Goal: Information Seeking & Learning: Learn about a topic

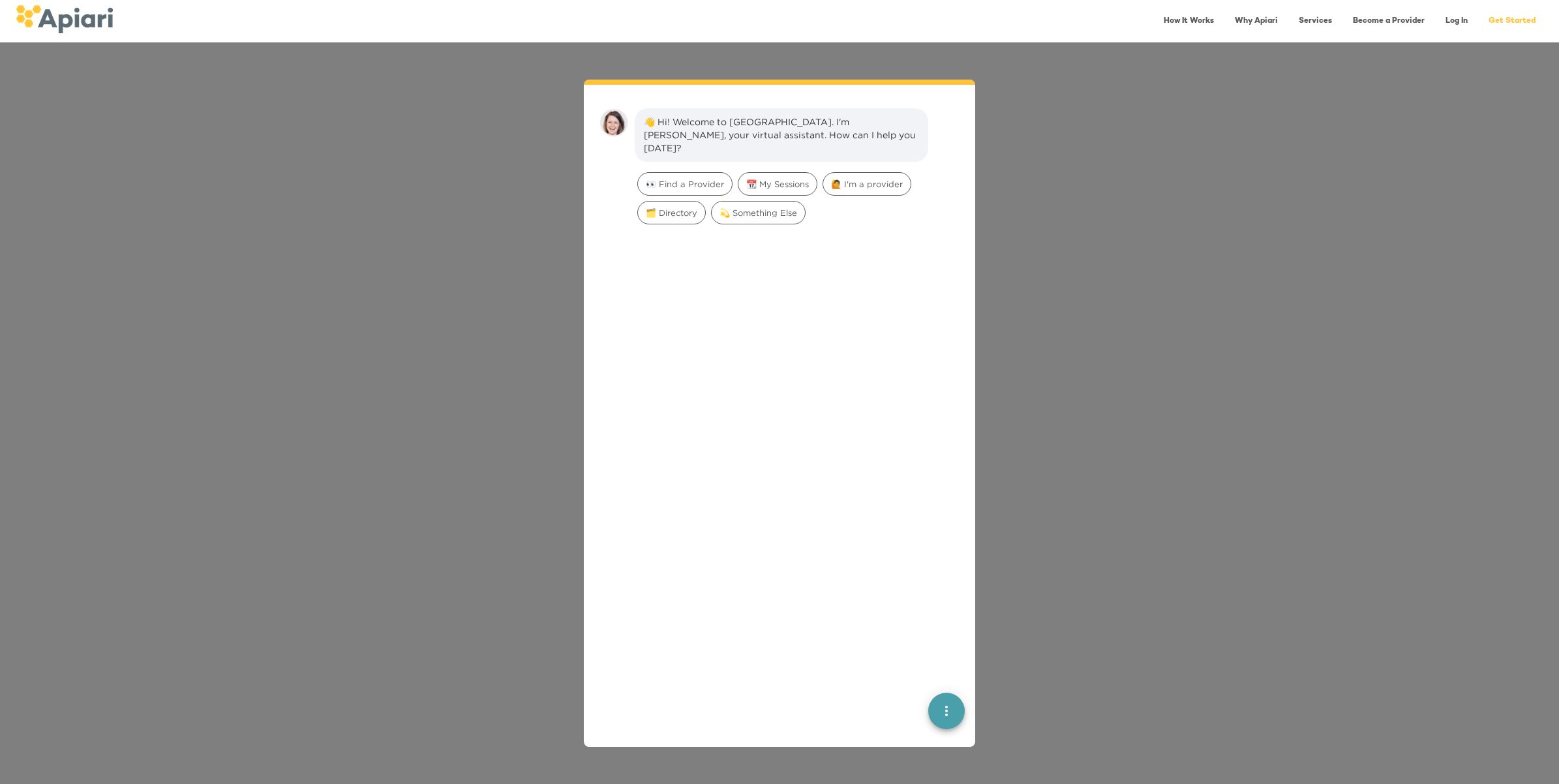
scroll to position [18, 0]
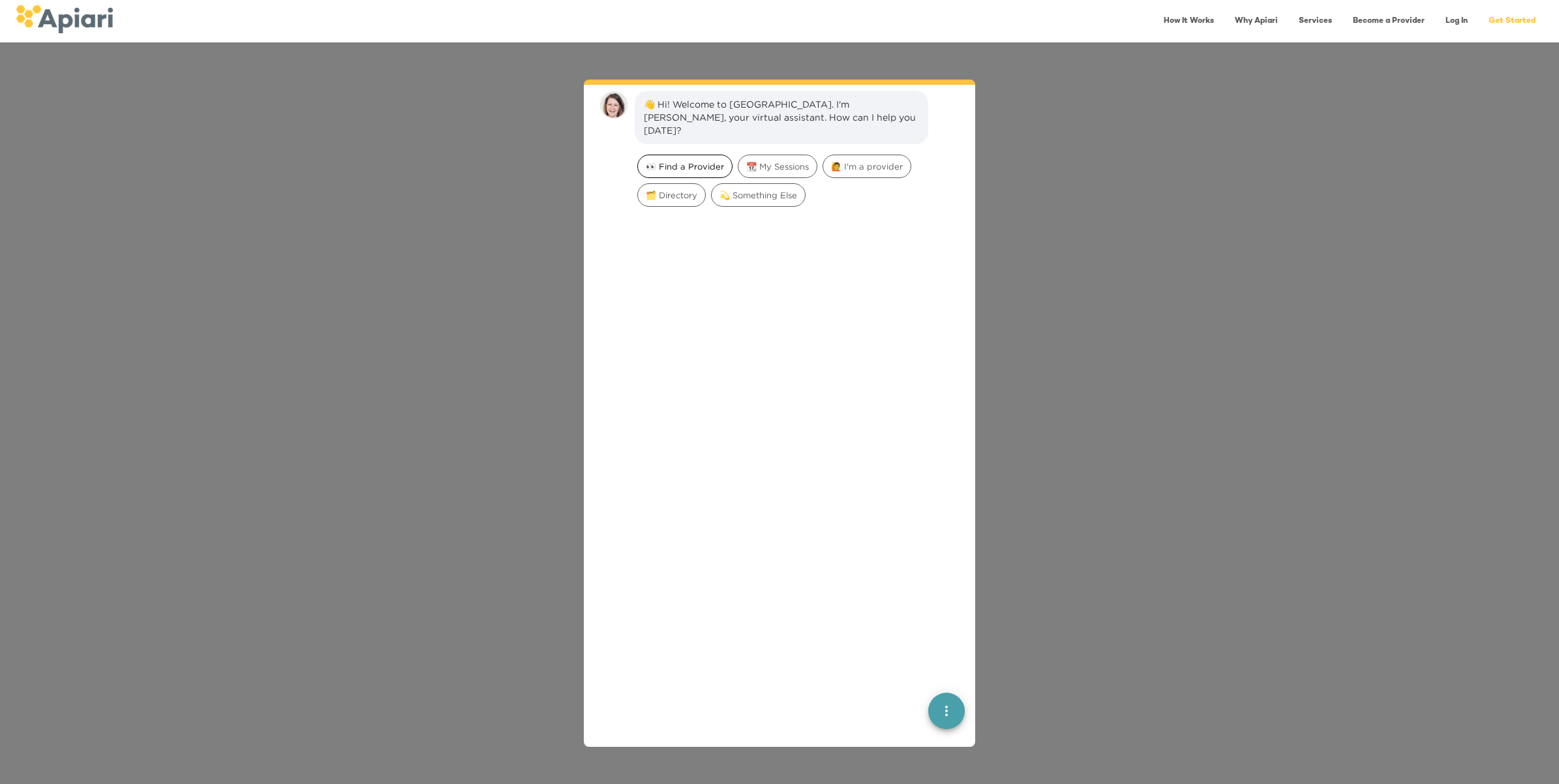
click at [707, 160] on span "👀 Find a Provider" at bounding box center [685, 166] width 94 height 12
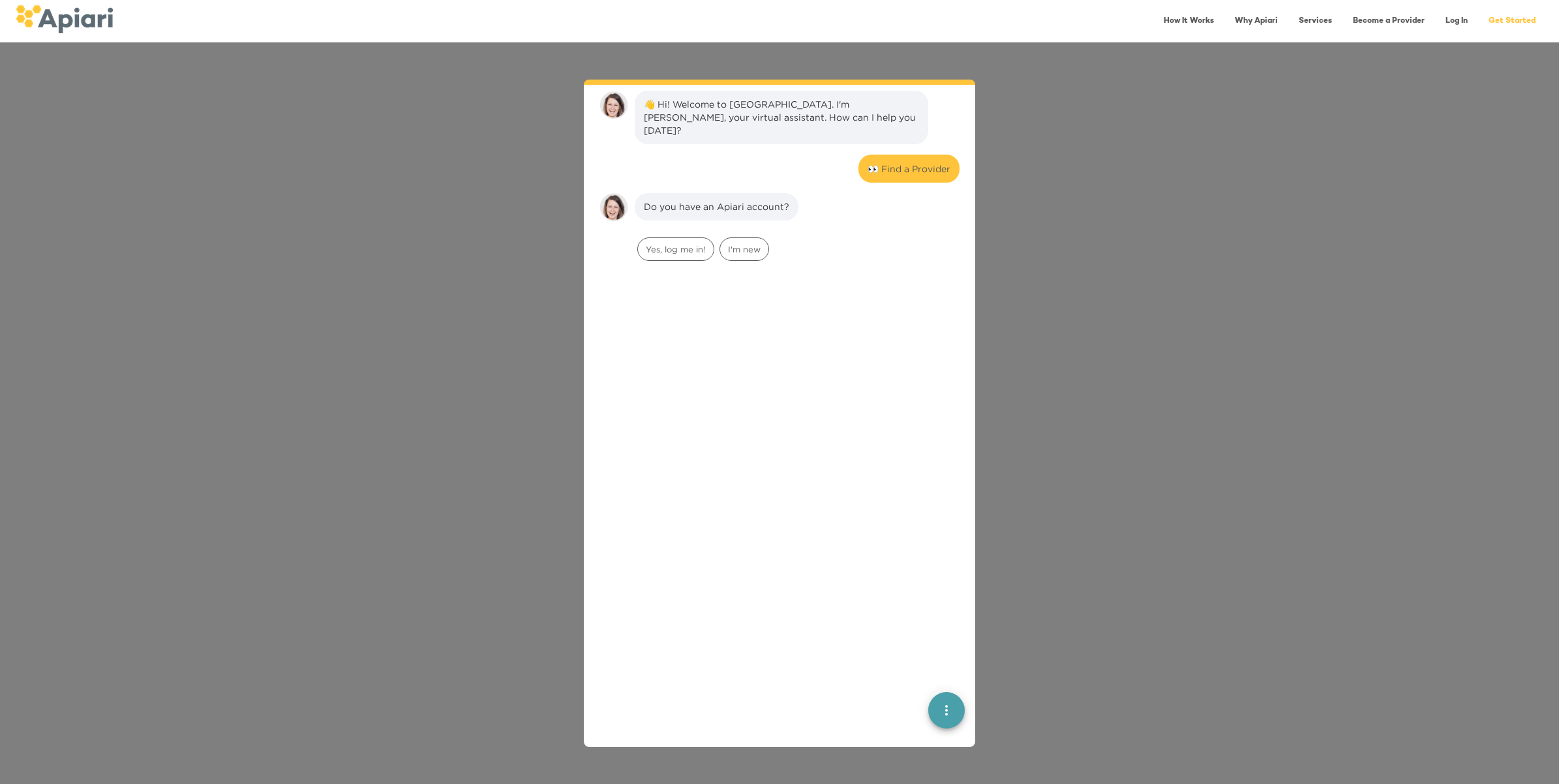
scroll to position [108, 0]
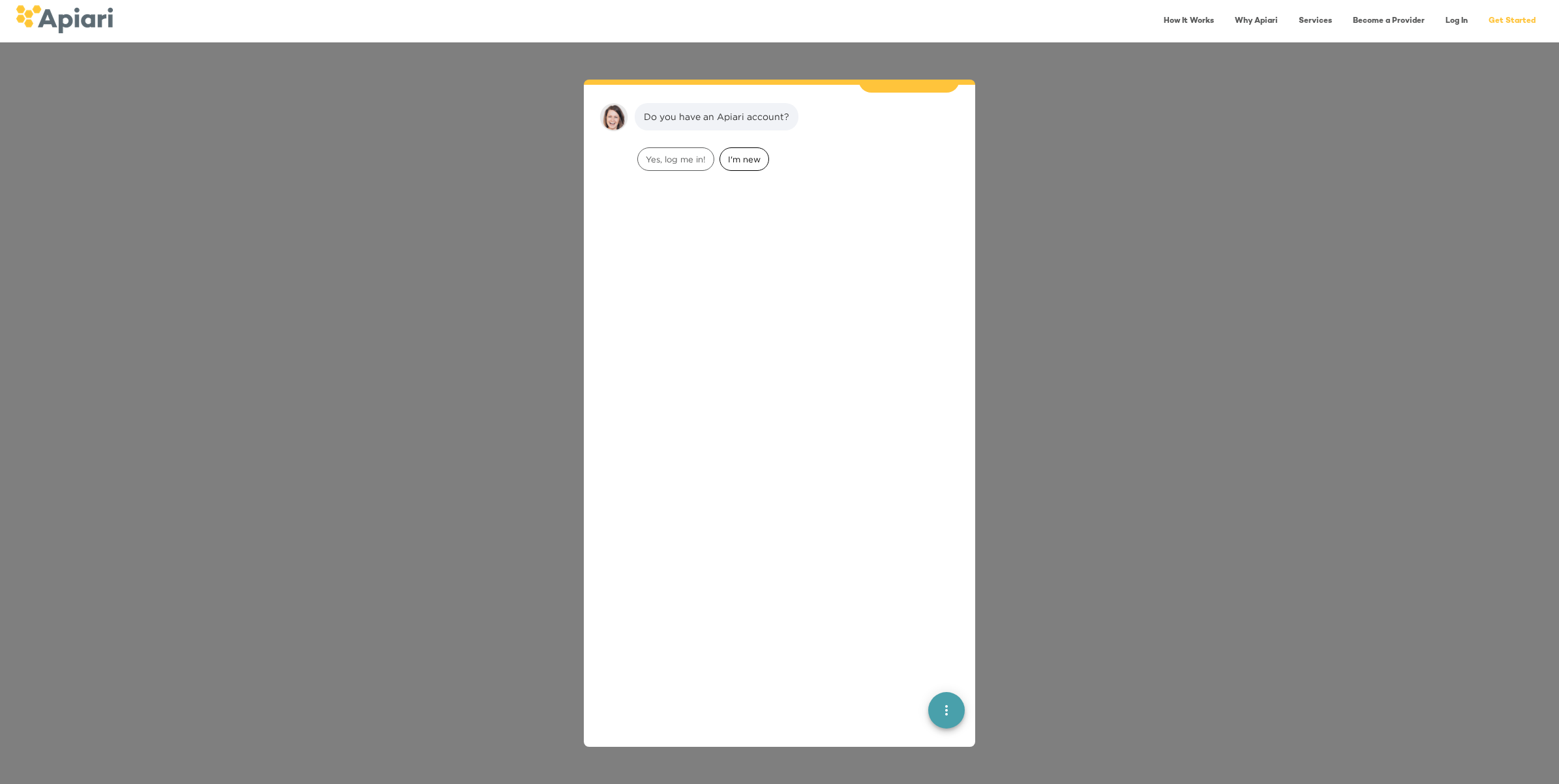
click at [734, 154] on span "I'm new" at bounding box center [744, 160] width 49 height 12
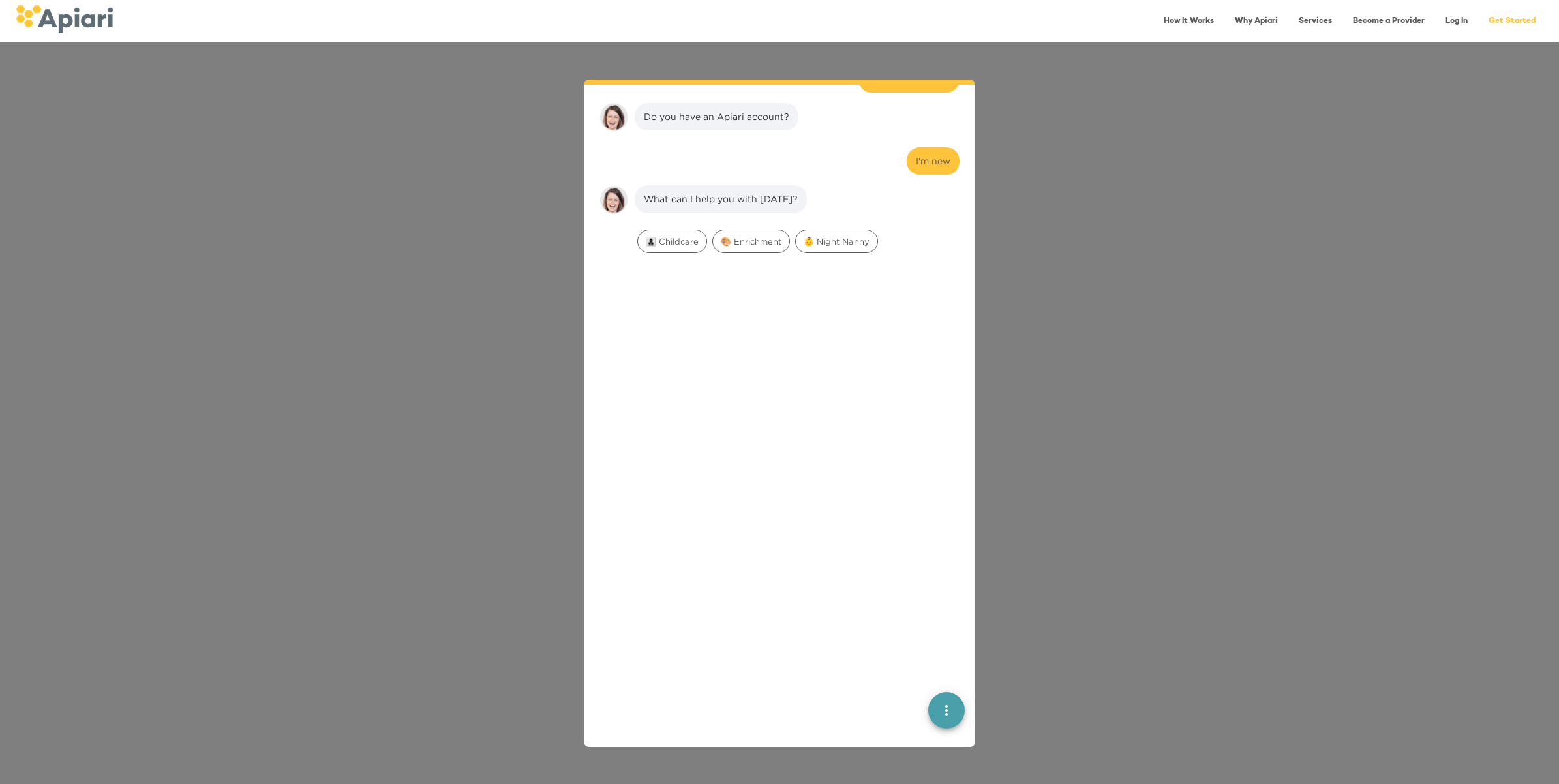
scroll to position [190, 0]
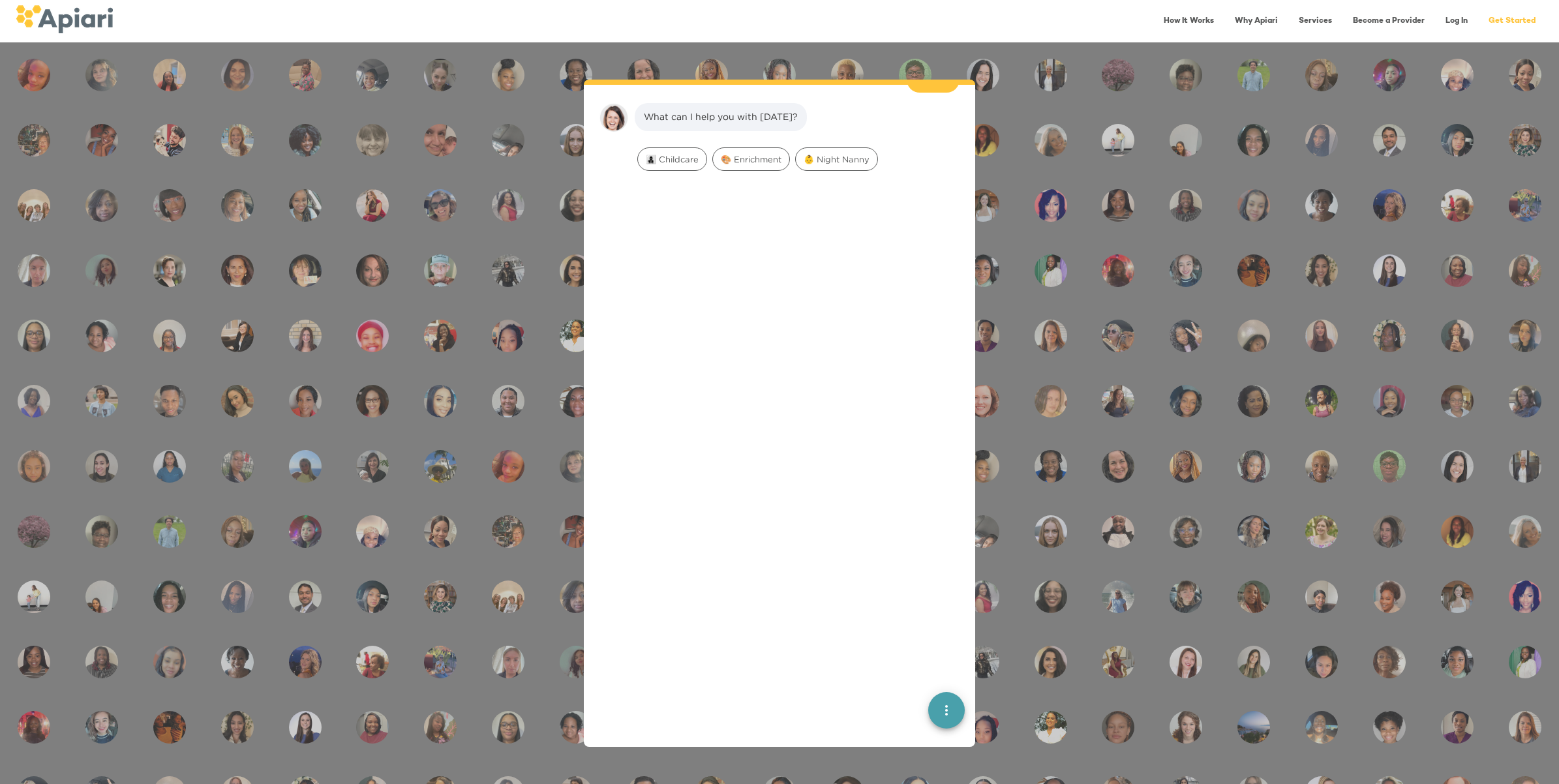
click at [1401, 22] on link "Become a Provider" at bounding box center [1389, 22] width 88 height 27
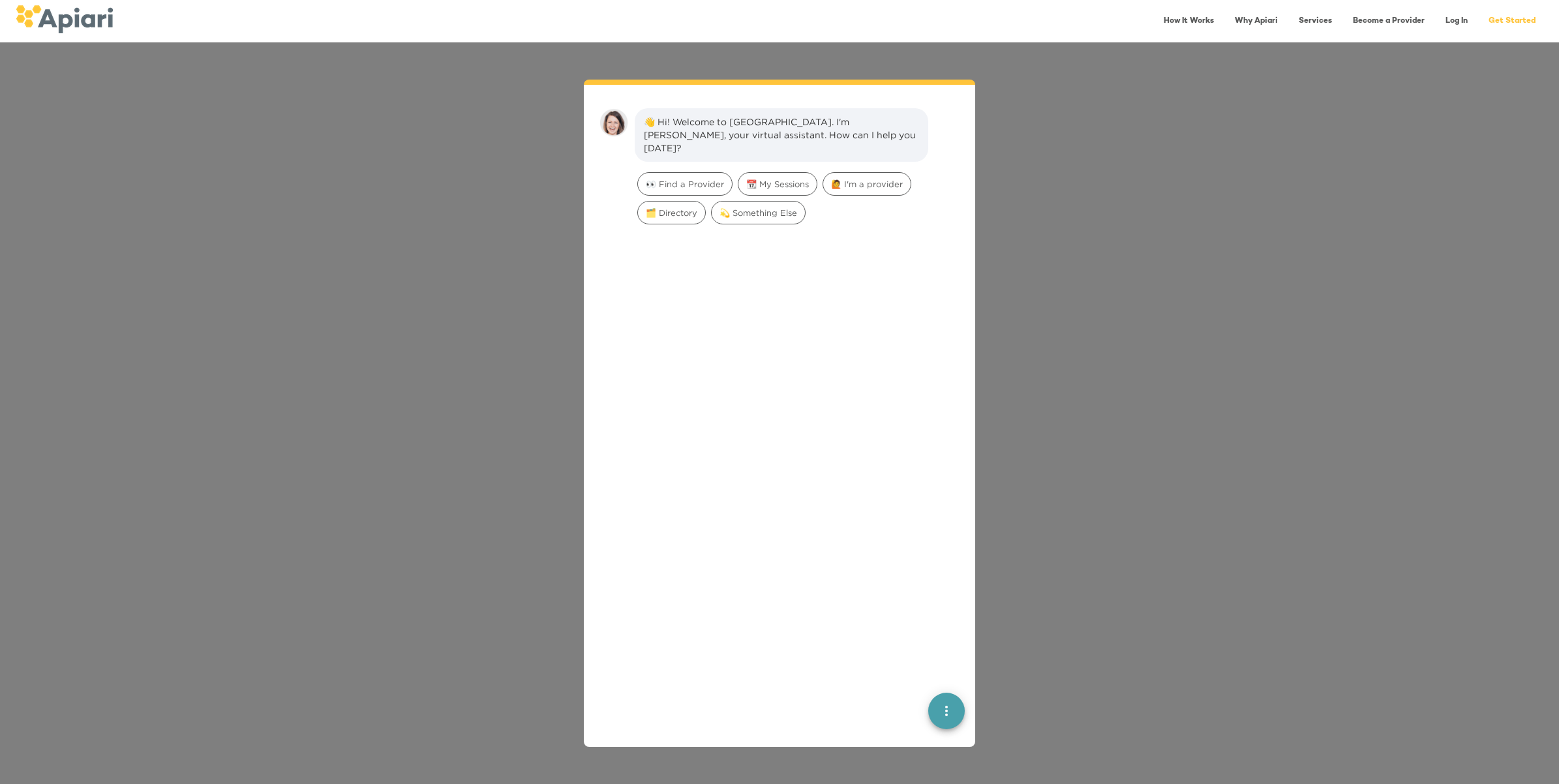
scroll to position [18, 0]
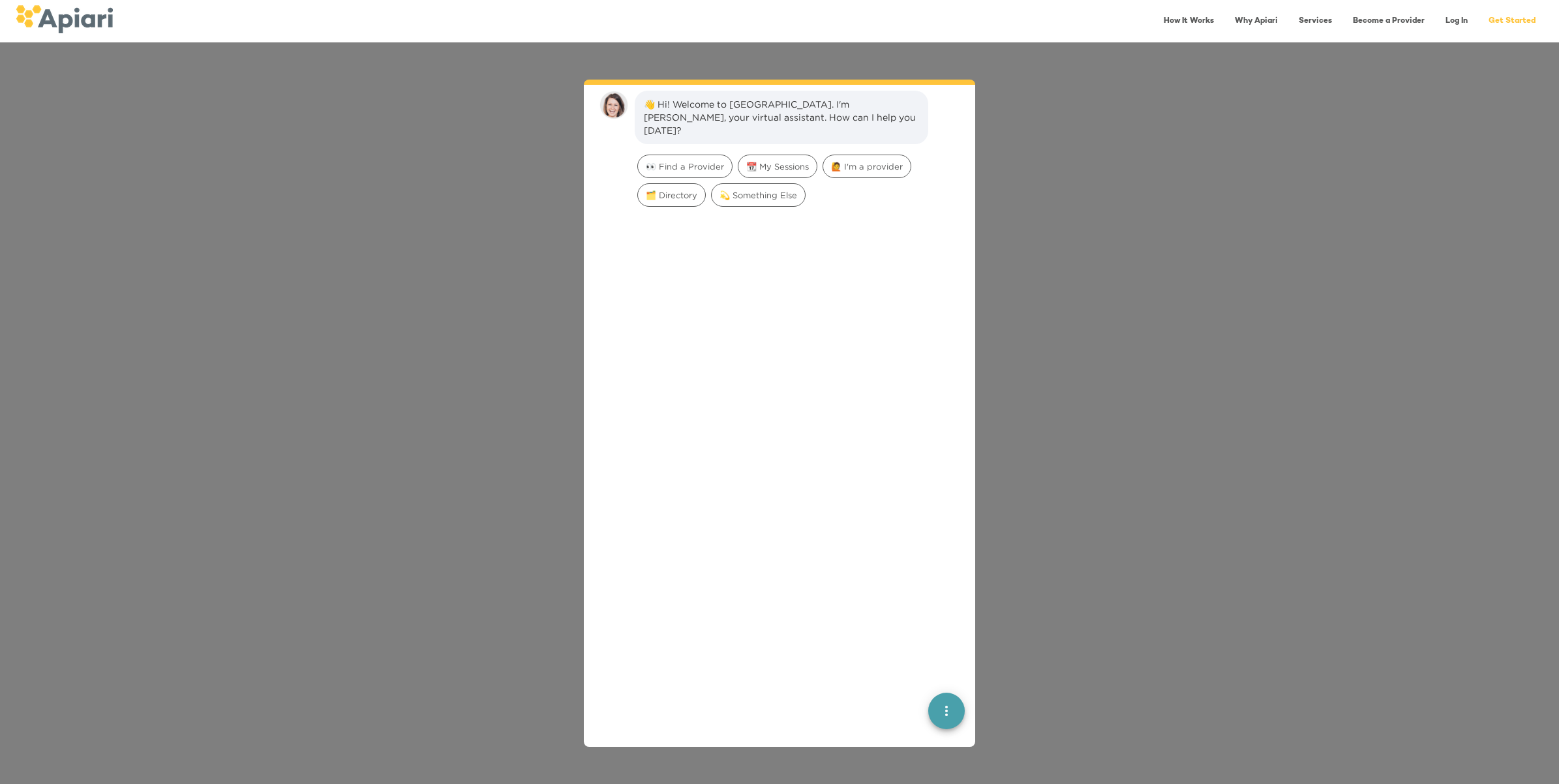
click at [1370, 21] on link "Become a Provider" at bounding box center [1389, 22] width 88 height 27
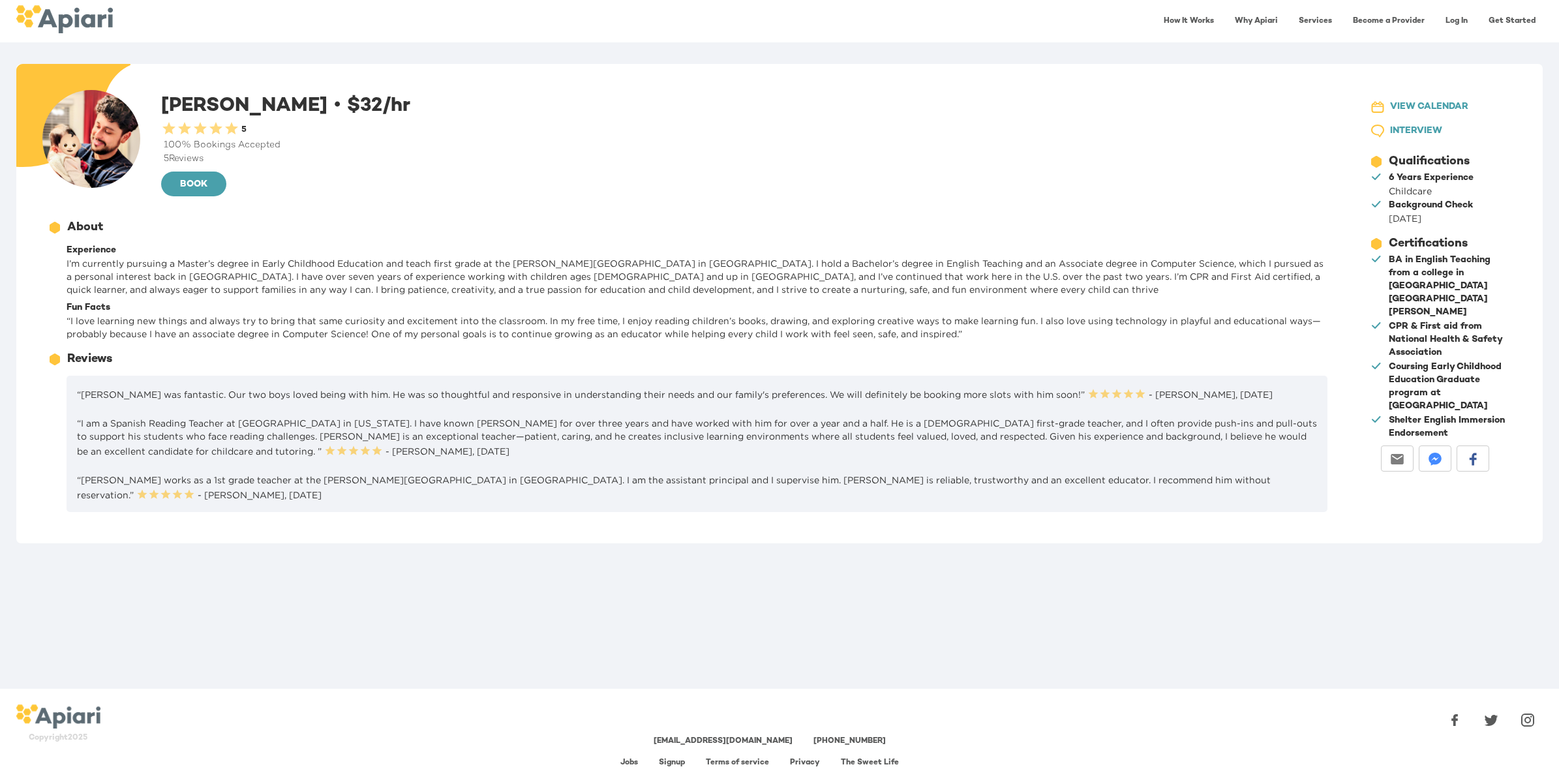
drag, startPoint x: 1218, startPoint y: 402, endPoint x: 1164, endPoint y: 404, distance: 54.0
click at [1164, 401] on p "“Jefferson was fantastic. Our two boys loved being with him. He was so thoughtf…" at bounding box center [697, 393] width 1240 height 15
